Goal: Information Seeking & Learning: Learn about a topic

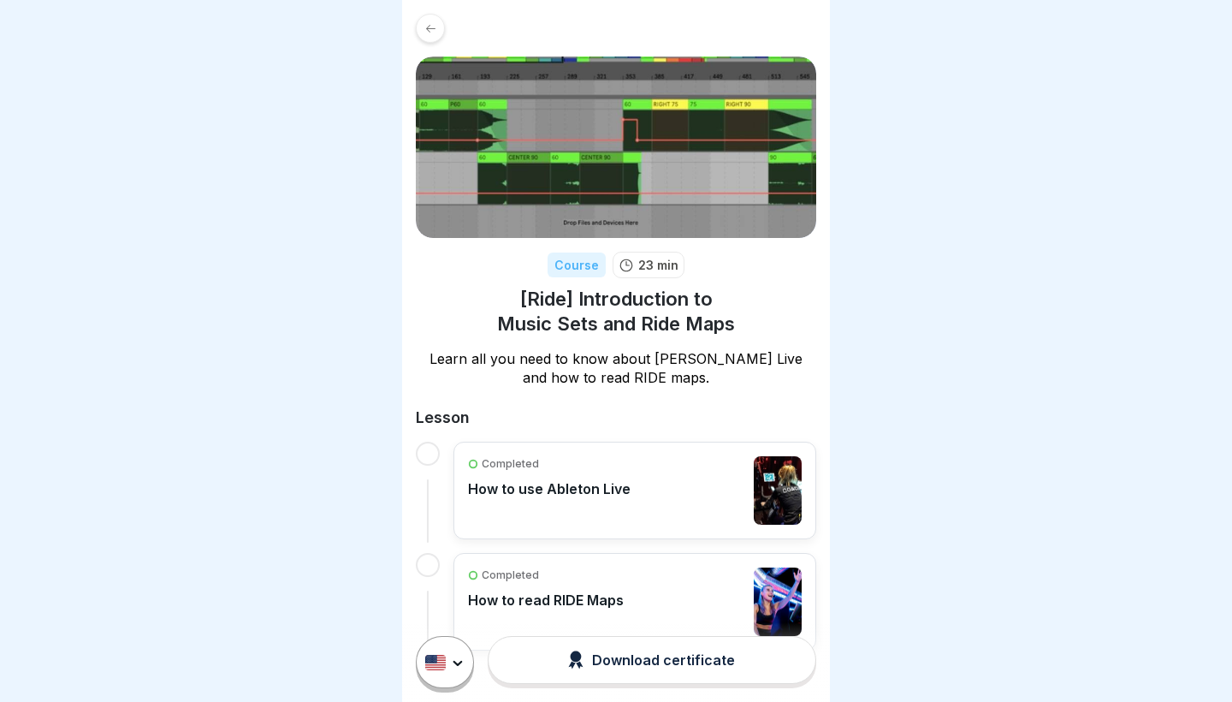
scroll to position [55, 0]
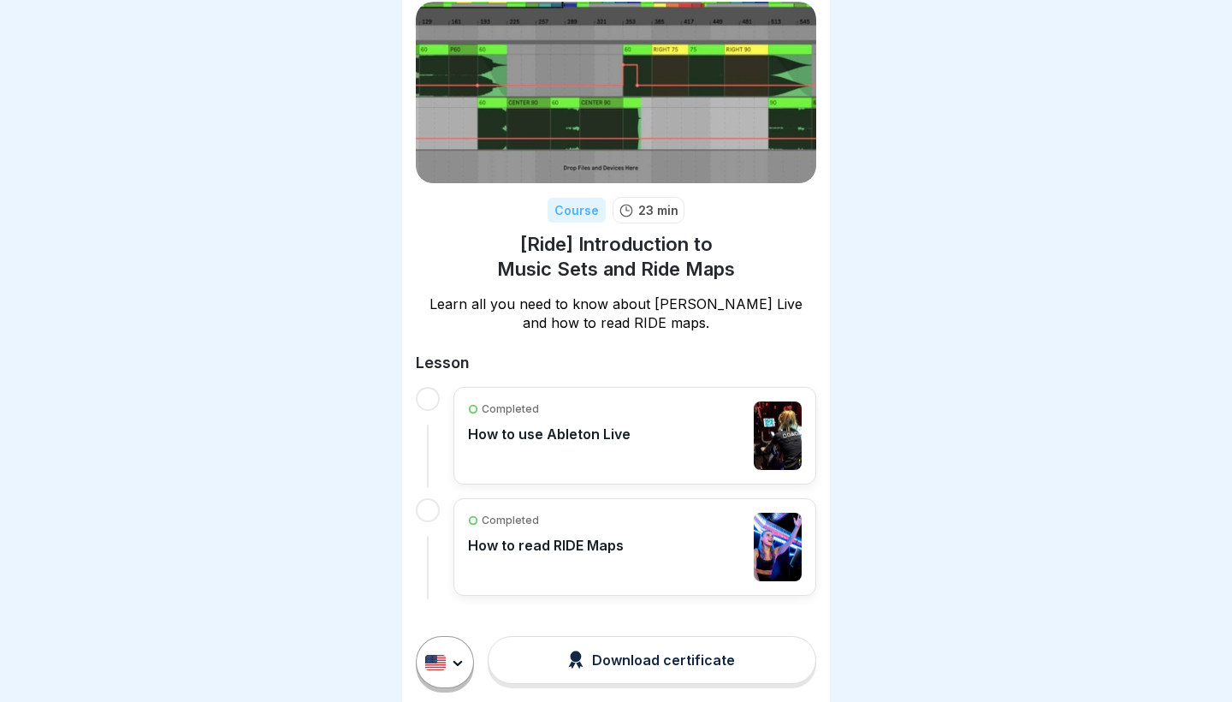
click at [556, 464] on div "Completed How to use Ableton Live" at bounding box center [549, 435] width 163 height 68
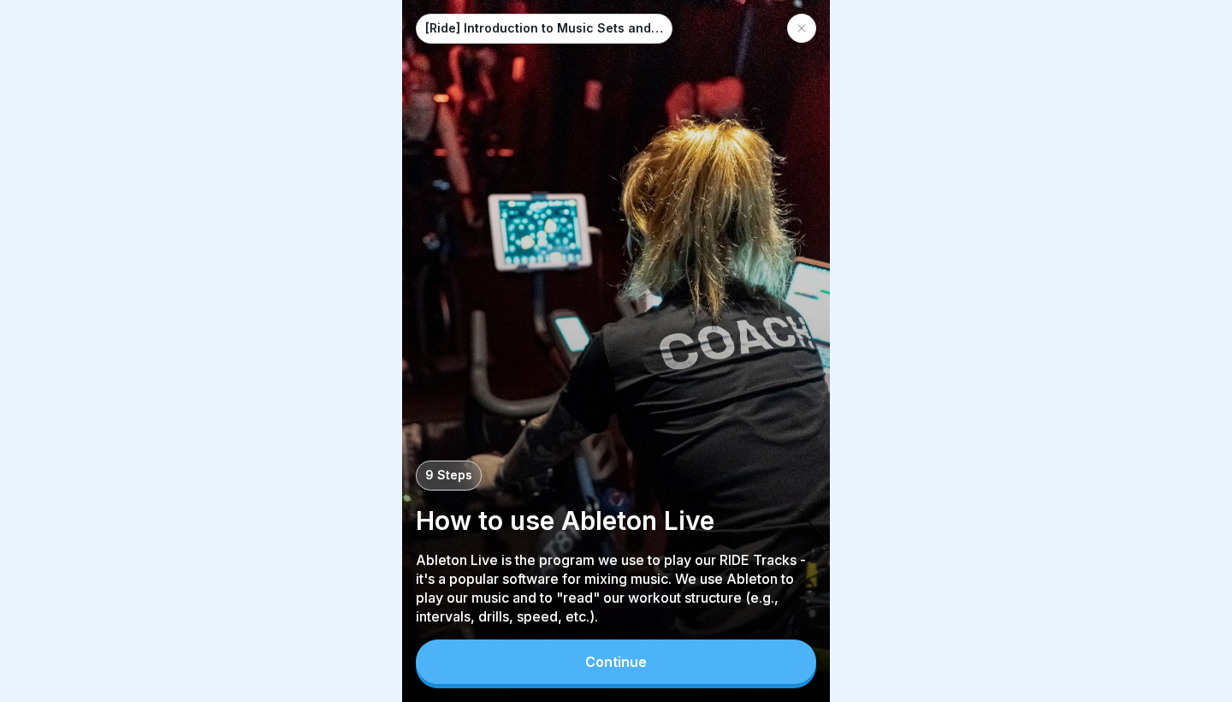
click at [495, 668] on button "Continue" at bounding box center [616, 661] width 401 height 45
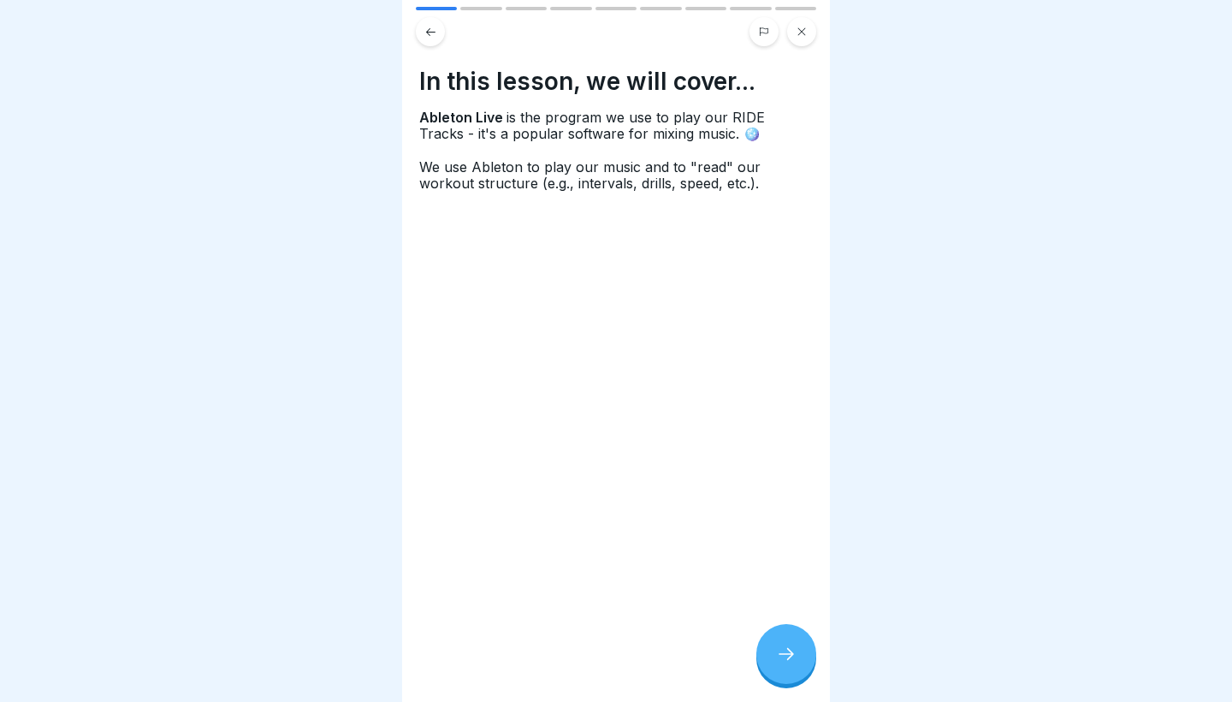
click at [786, 650] on icon at bounding box center [786, 654] width 21 height 21
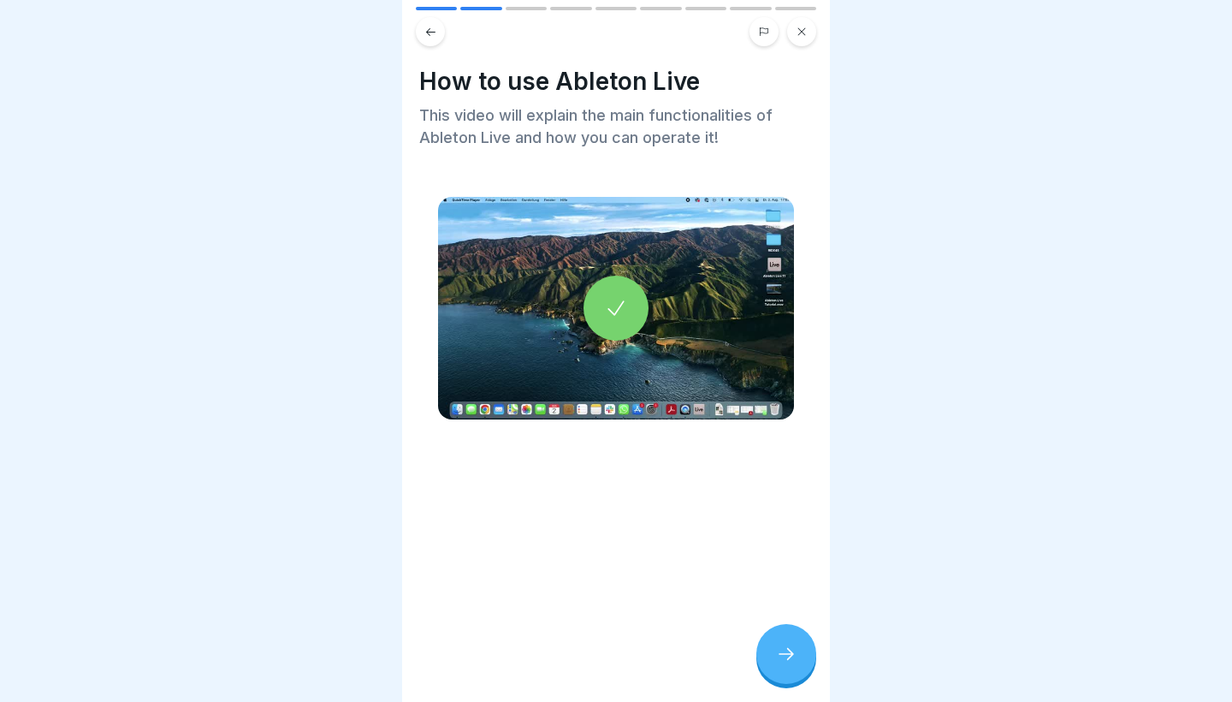
click at [612, 324] on div at bounding box center [616, 308] width 65 height 65
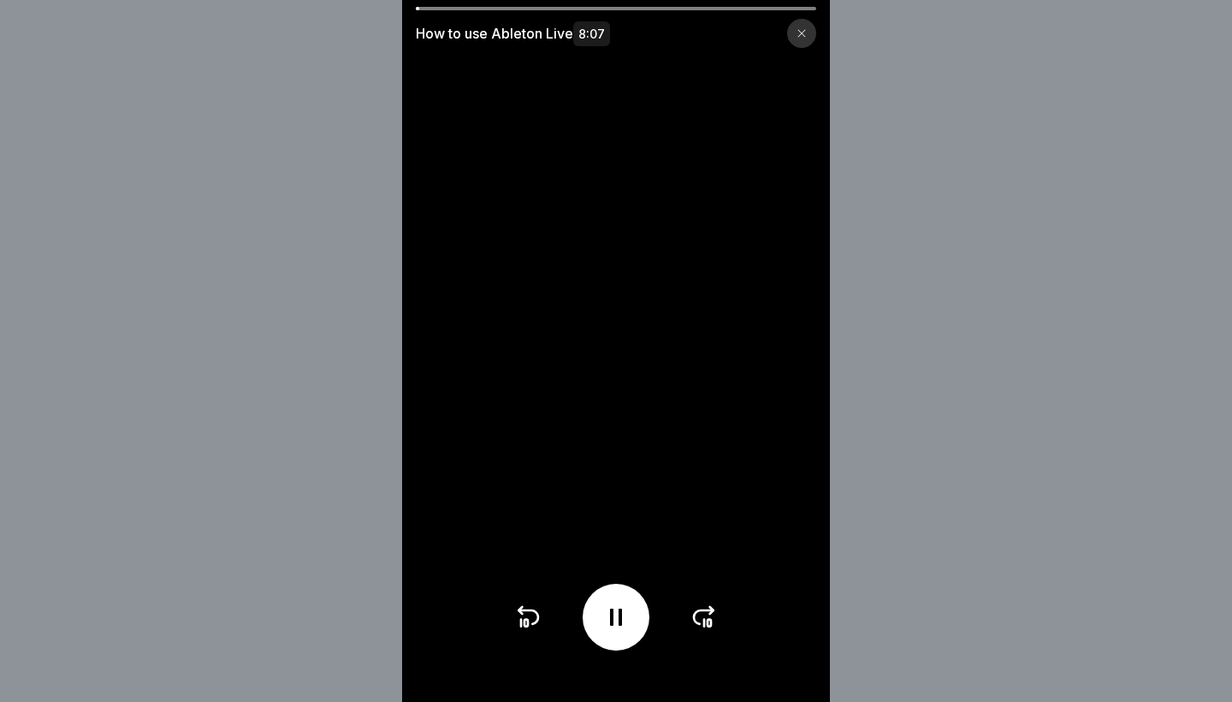
drag, startPoint x: 633, startPoint y: 561, endPoint x: 632, endPoint y: 508, distance: 53.9
click at [633, 516] on video at bounding box center [616, 351] width 428 height 702
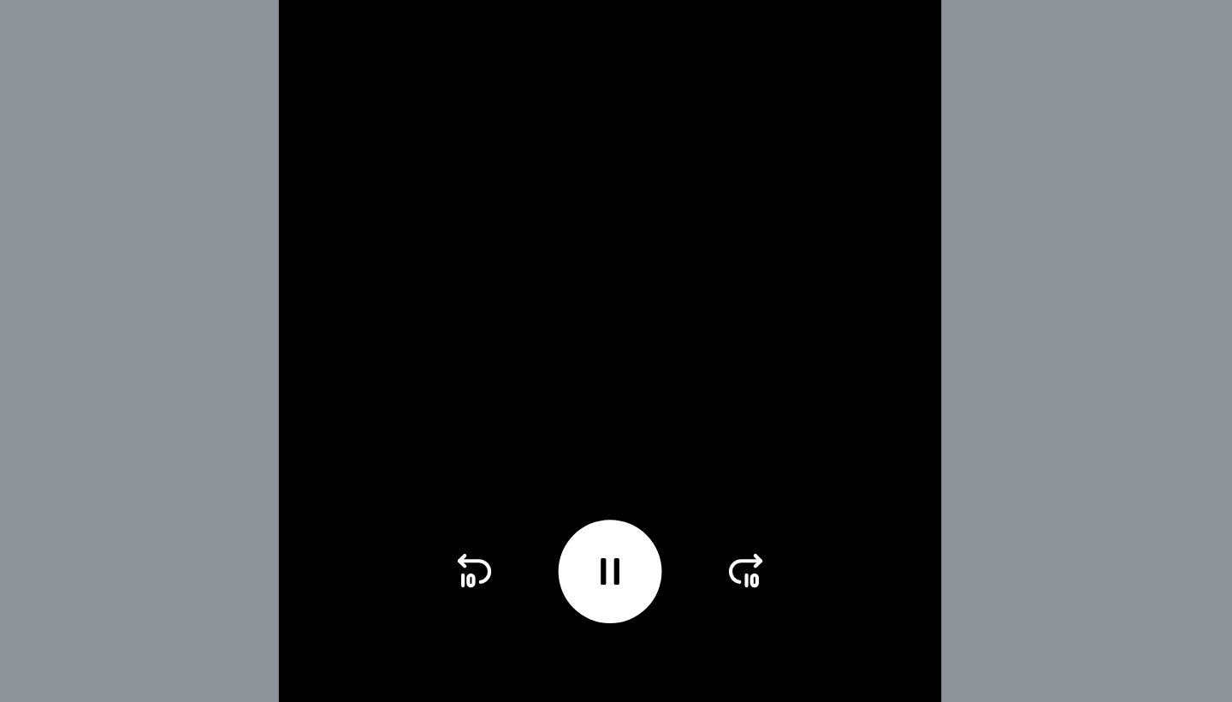
click at [583, 584] on div at bounding box center [616, 617] width 67 height 67
click at [514, 603] on icon at bounding box center [527, 616] width 27 height 27
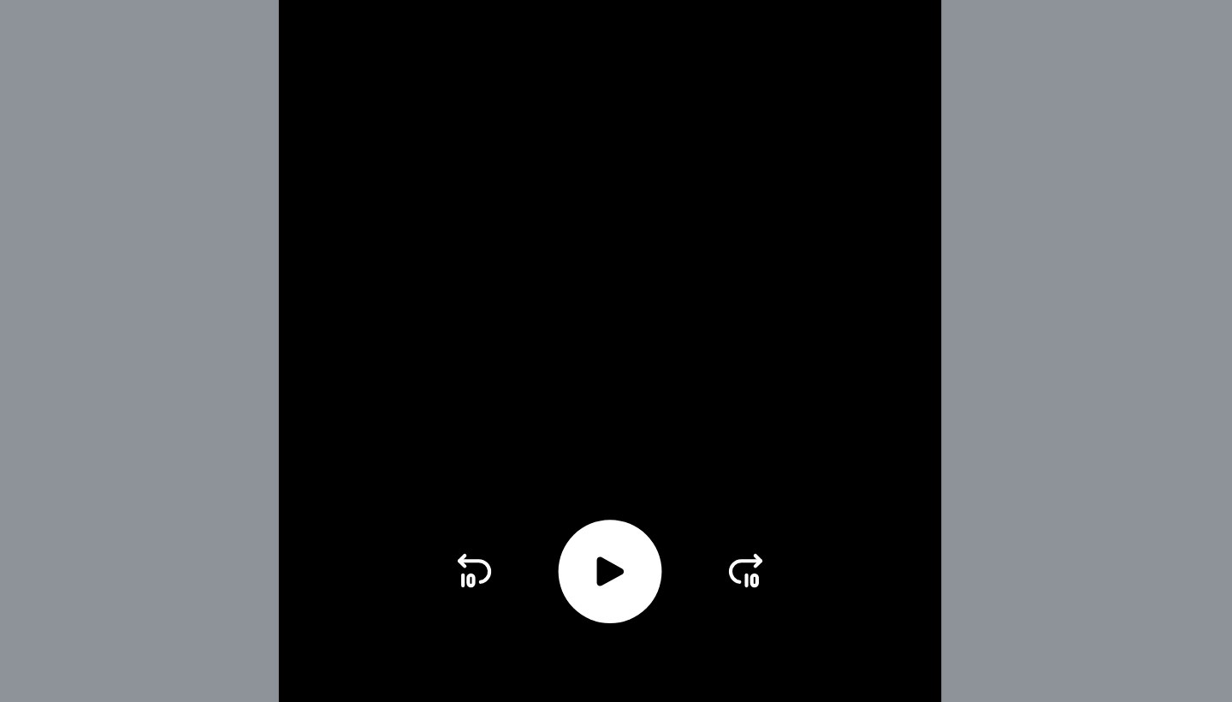
click at [514, 603] on icon at bounding box center [527, 616] width 27 height 27
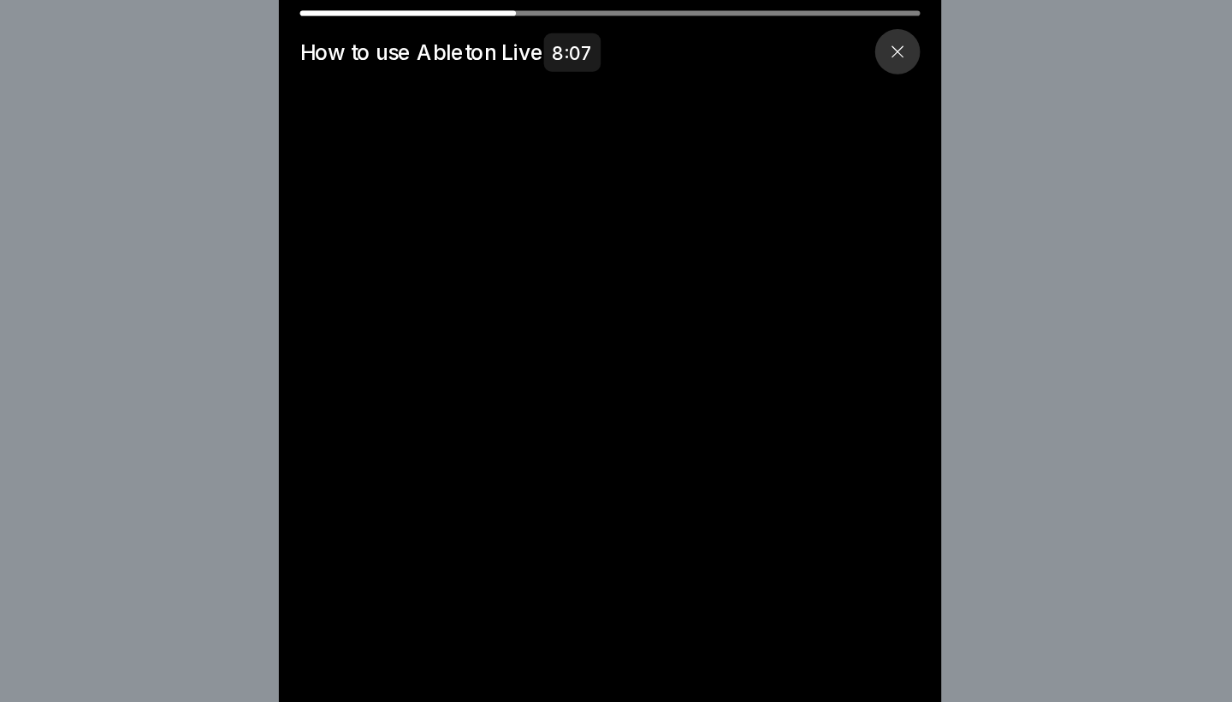
click at [798, 30] on icon at bounding box center [802, 34] width 8 height 8
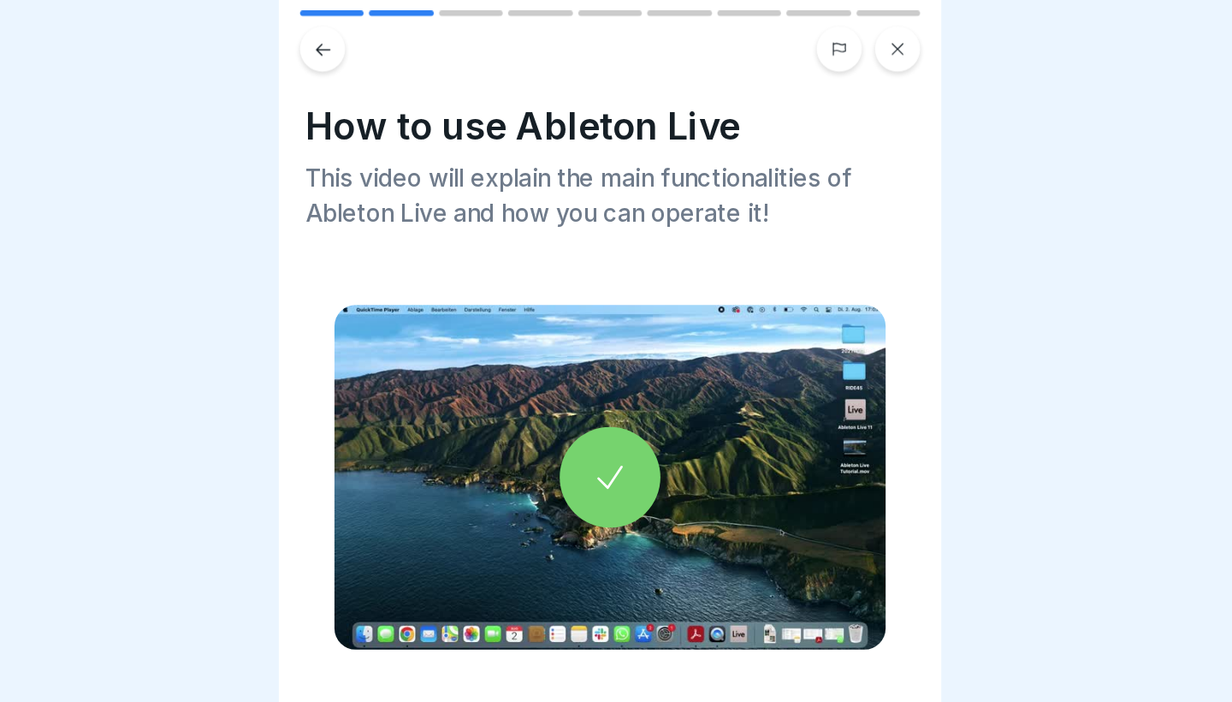
click at [584, 313] on div at bounding box center [616, 308] width 65 height 65
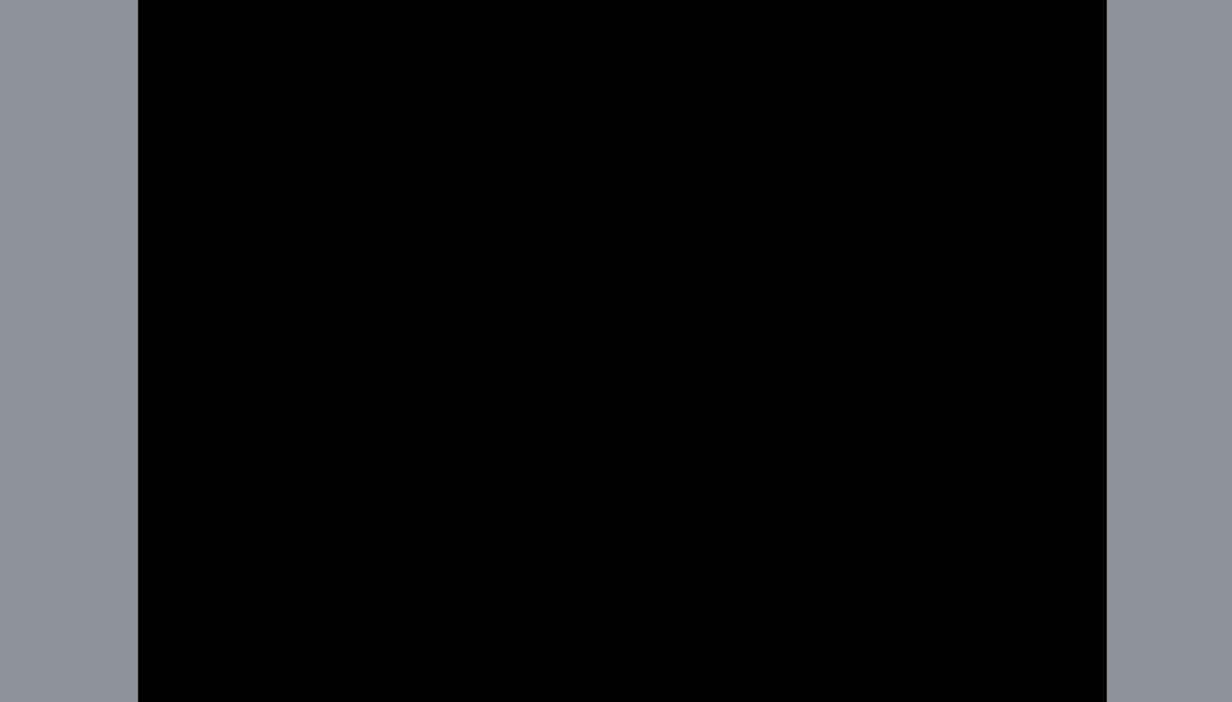
click at [402, 222] on video at bounding box center [616, 351] width 428 height 702
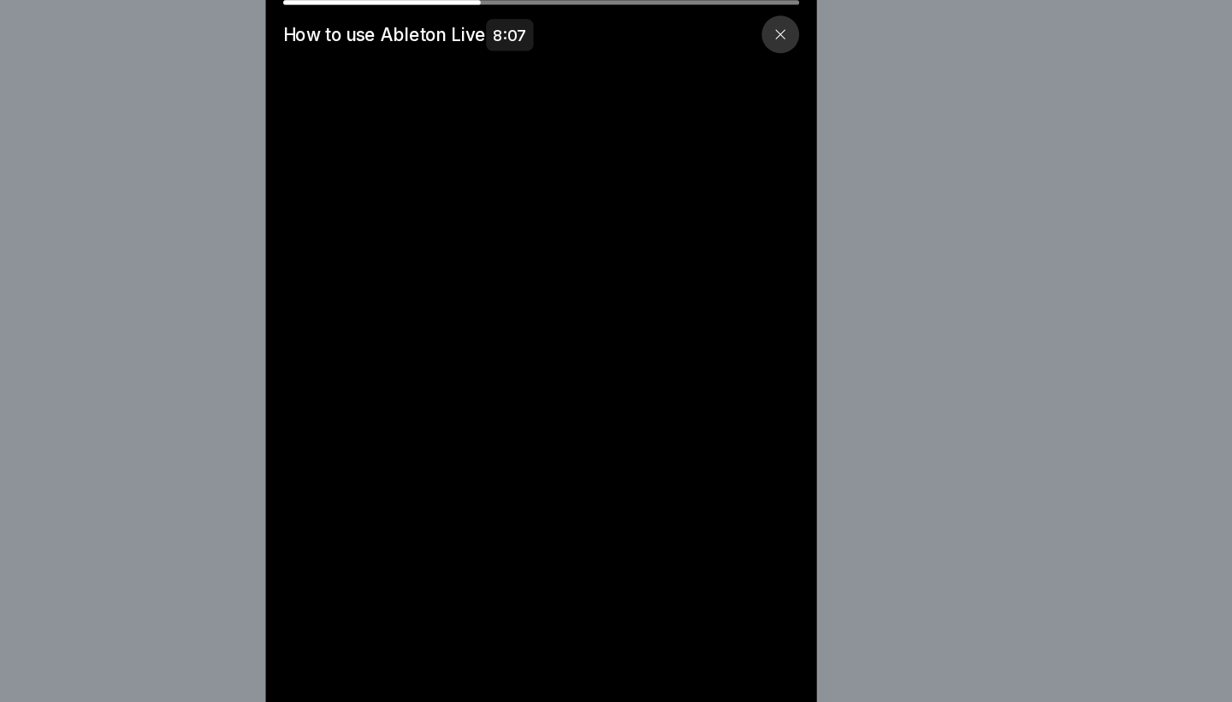
click at [787, 35] on div at bounding box center [801, 33] width 29 height 29
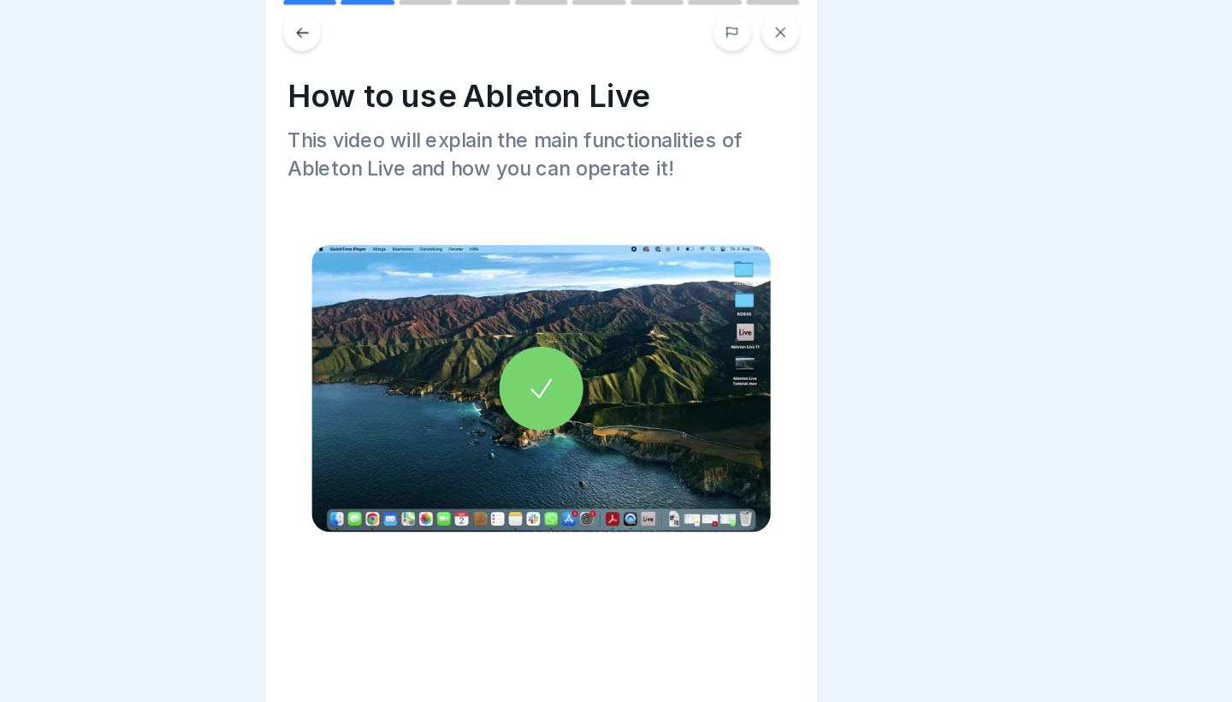
click at [604, 306] on icon at bounding box center [616, 308] width 24 height 24
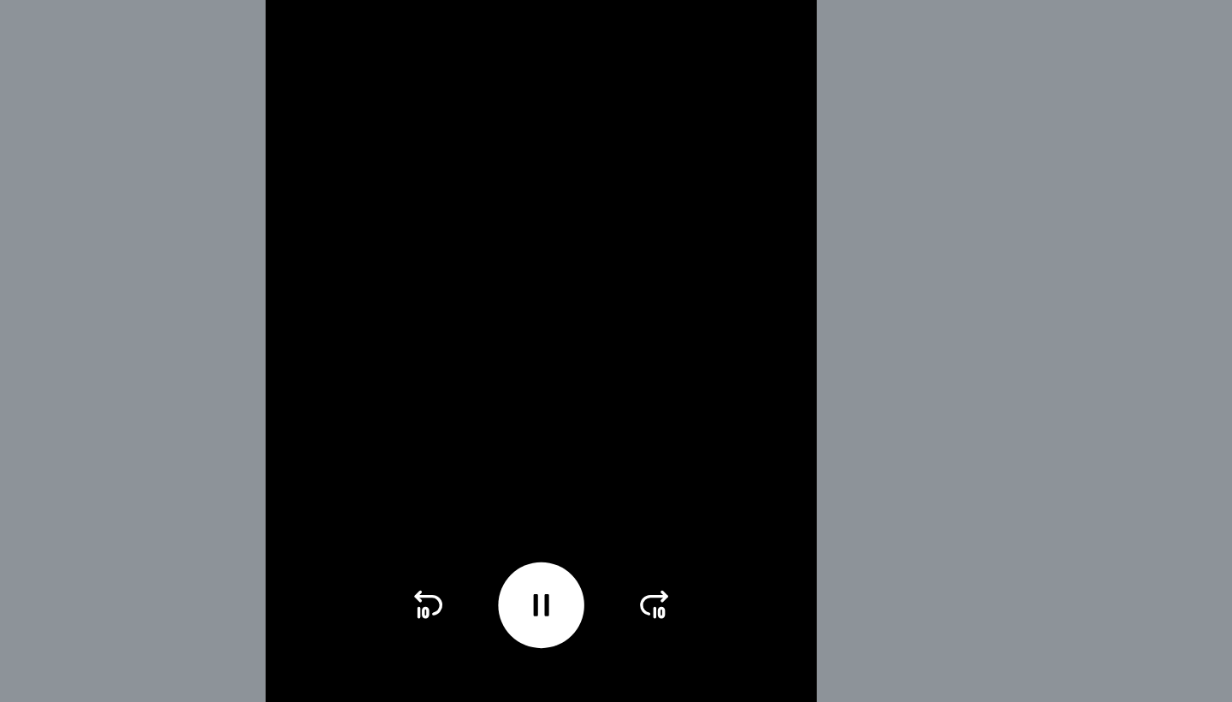
click at [514, 603] on icon at bounding box center [527, 616] width 27 height 27
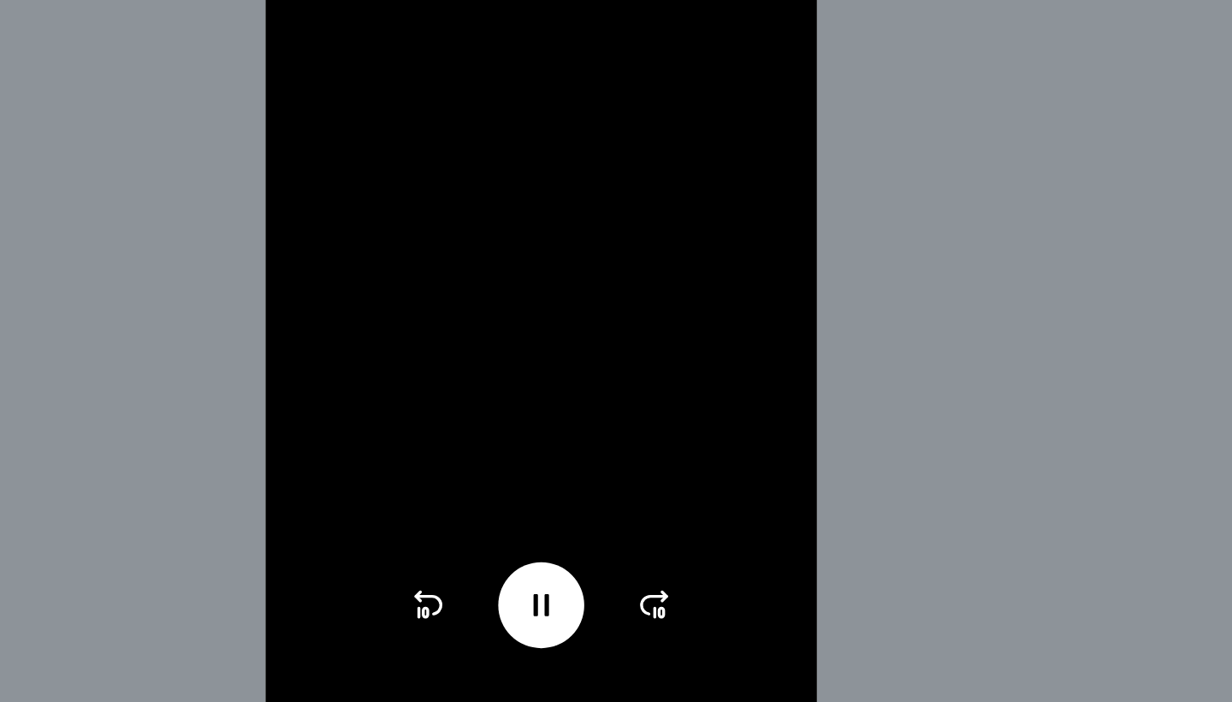
click at [514, 603] on icon at bounding box center [527, 616] width 27 height 27
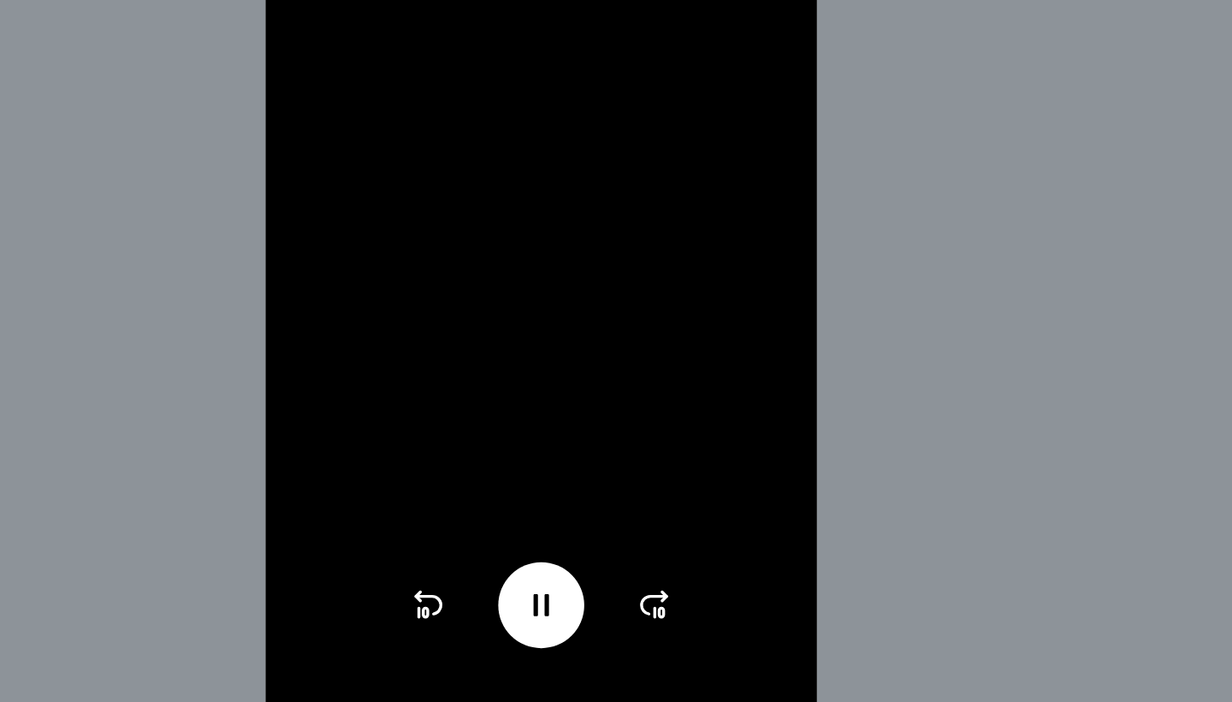
click at [514, 603] on icon at bounding box center [527, 616] width 27 height 27
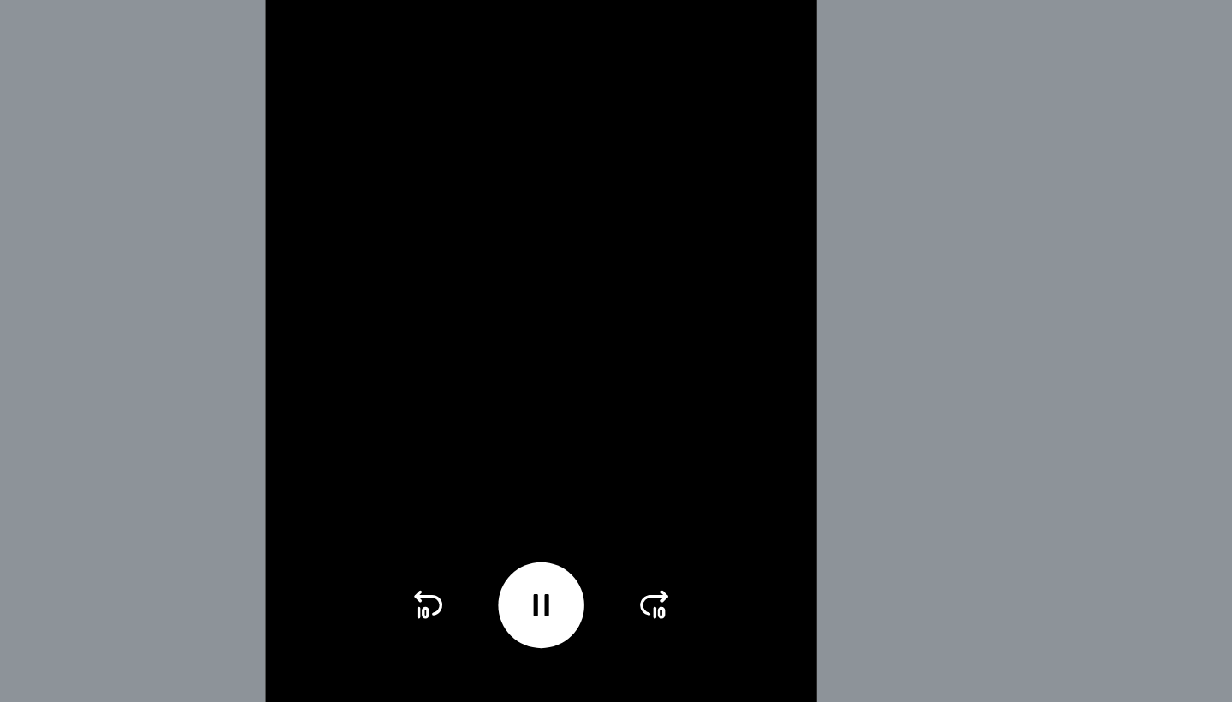
click at [514, 603] on icon at bounding box center [527, 616] width 27 height 27
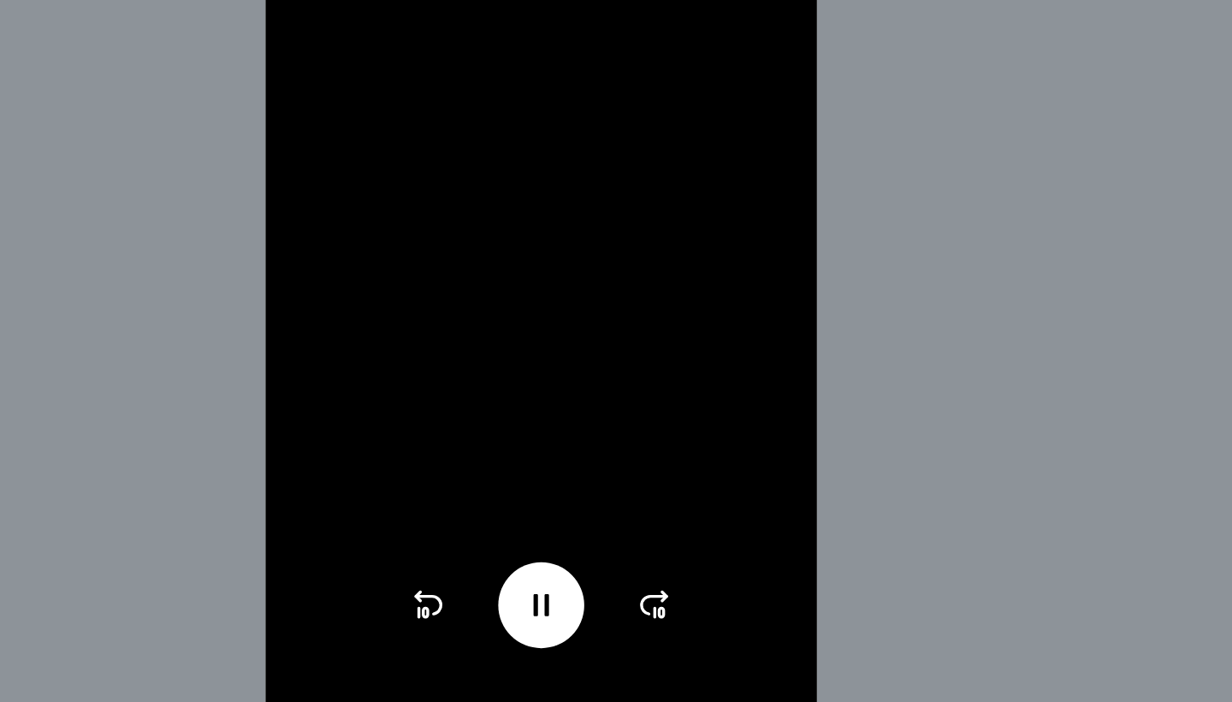
click at [514, 603] on icon at bounding box center [527, 616] width 27 height 27
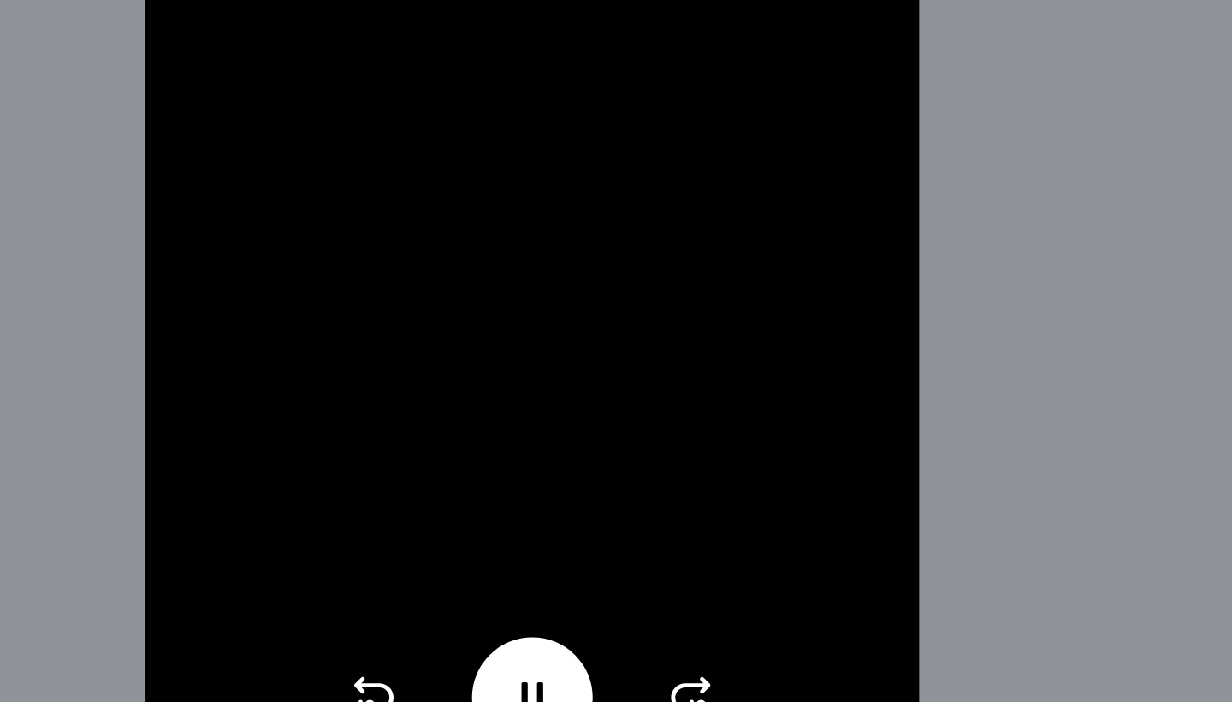
click at [514, 603] on icon at bounding box center [527, 616] width 27 height 27
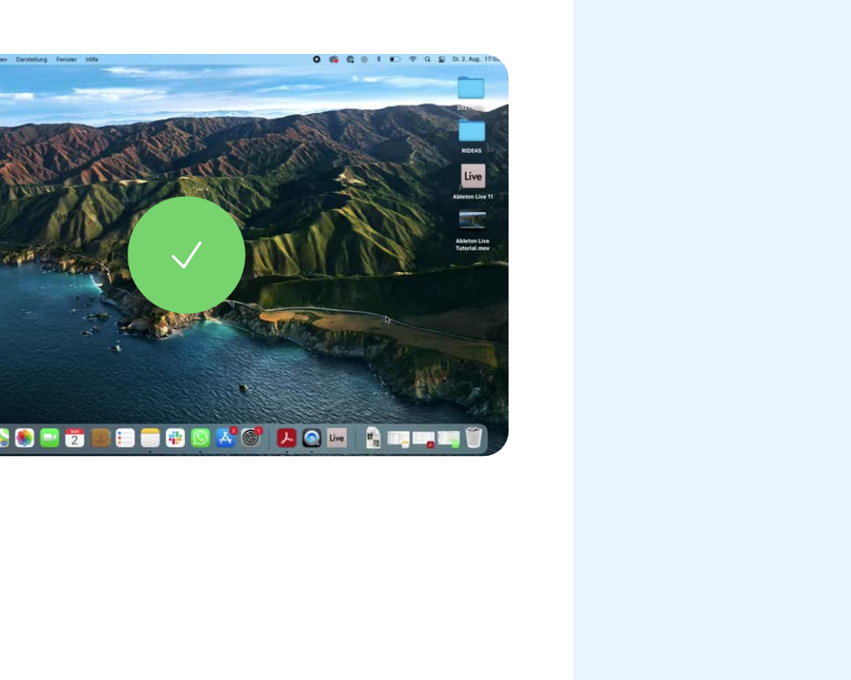
click at [393, 276] on div at bounding box center [425, 308] width 65 height 65
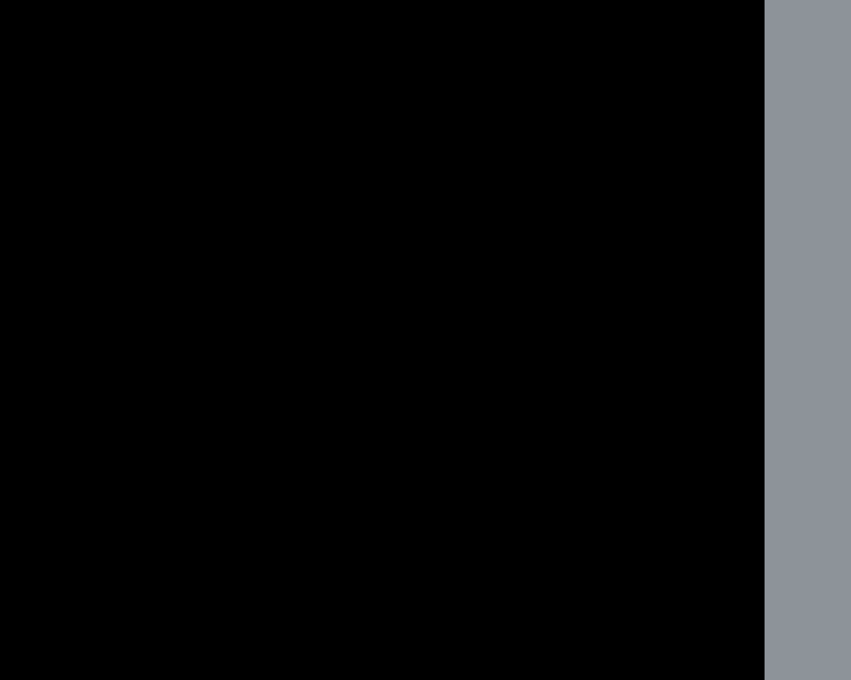
click at [431, 92] on div "How to use Ableton Live 8:07" at bounding box center [425, 340] width 851 height 680
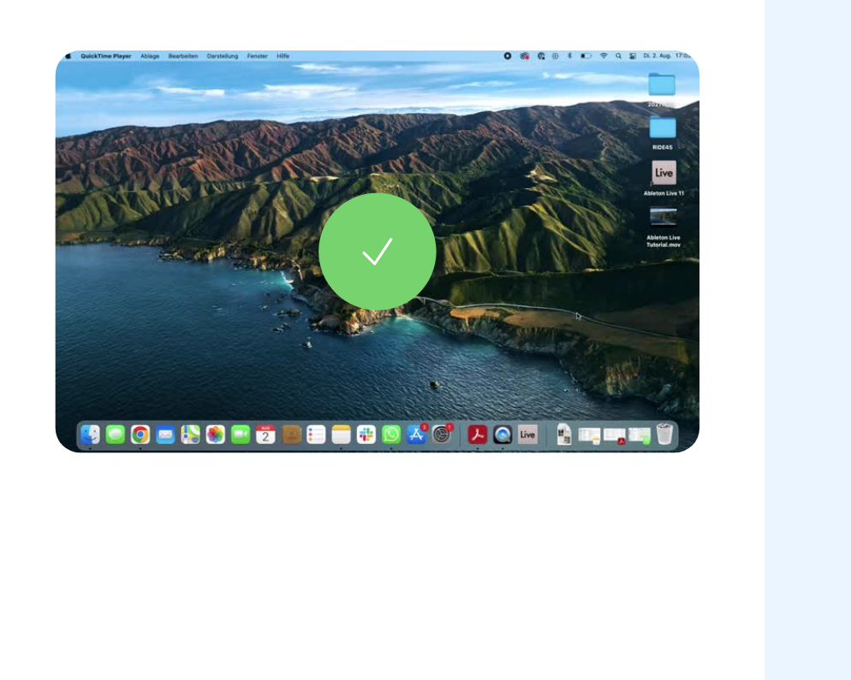
click at [393, 276] on div at bounding box center [425, 308] width 65 height 65
click at [413, 296] on icon at bounding box center [425, 308] width 24 height 24
